Goal: Navigation & Orientation: Locate item on page

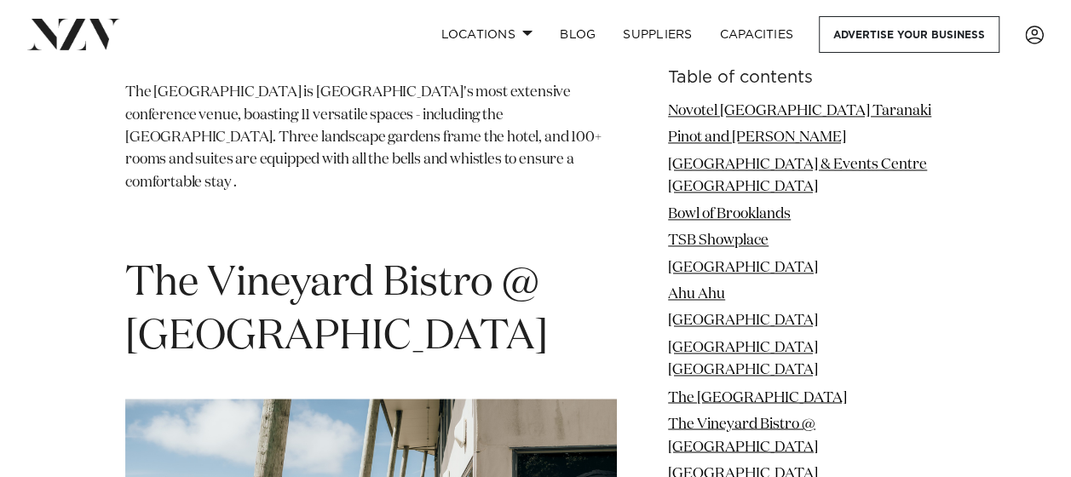
scroll to position [7836, 0]
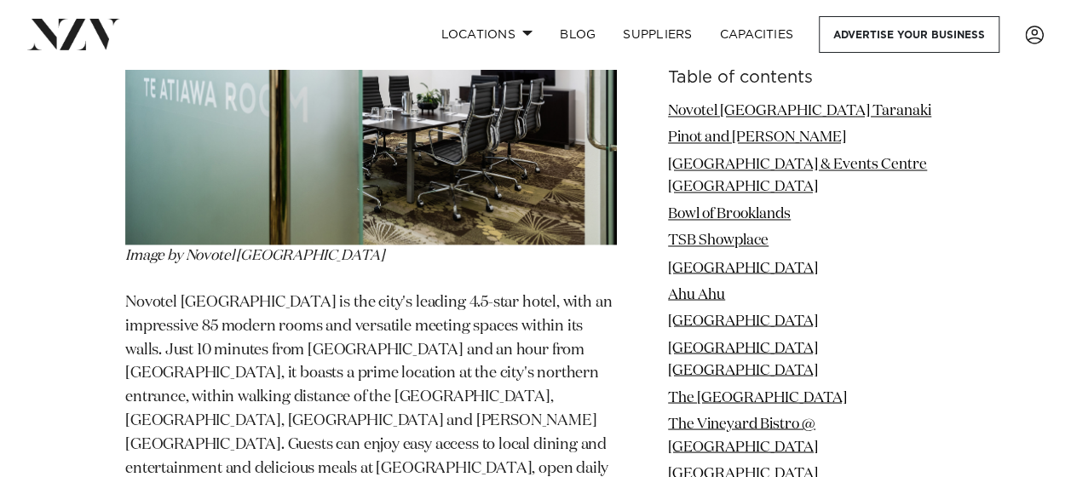
scroll to position [1363, 0]
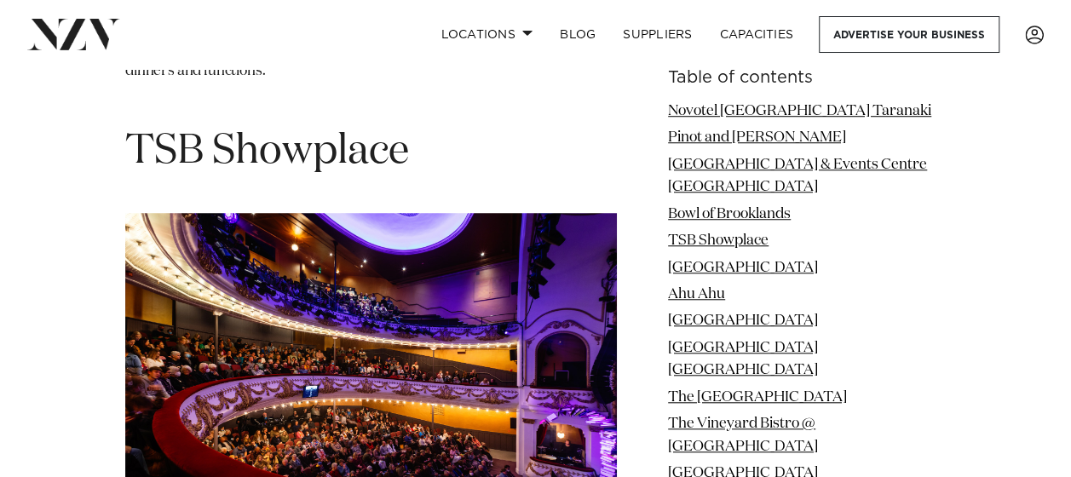
scroll to position [3833, 0]
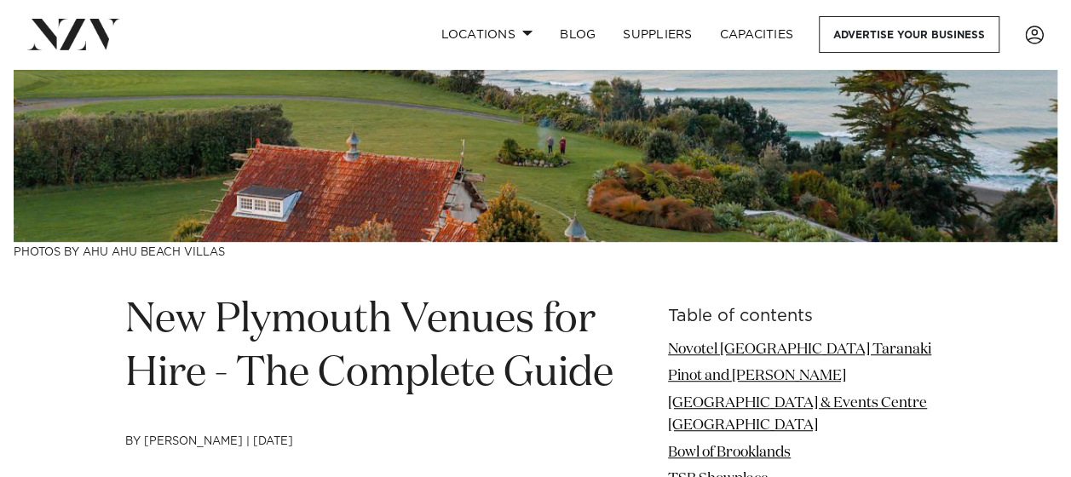
scroll to position [356, 0]
